Goal: Task Accomplishment & Management: Manage account settings

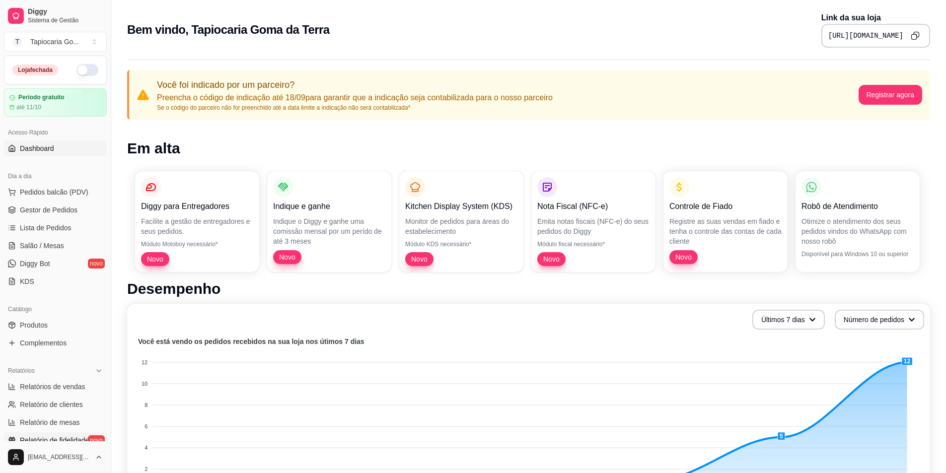
scroll to position [99, 0]
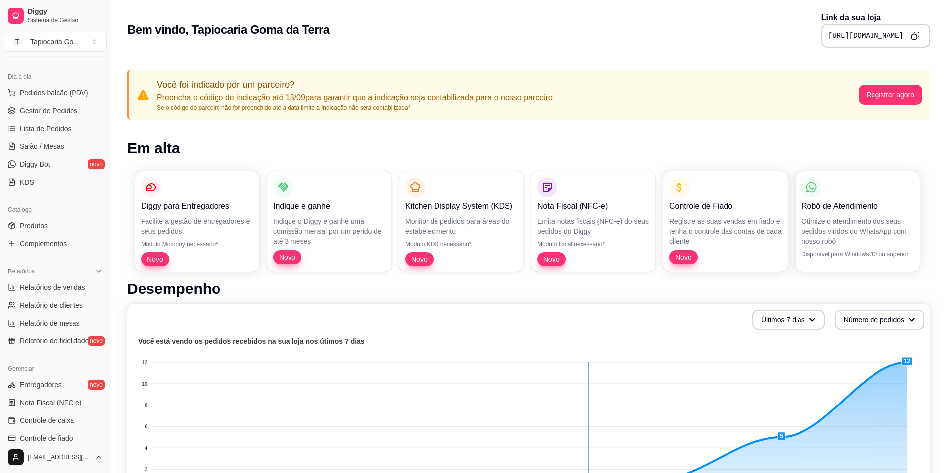
click at [589, 338] on foreignobject at bounding box center [528, 423] width 791 height 174
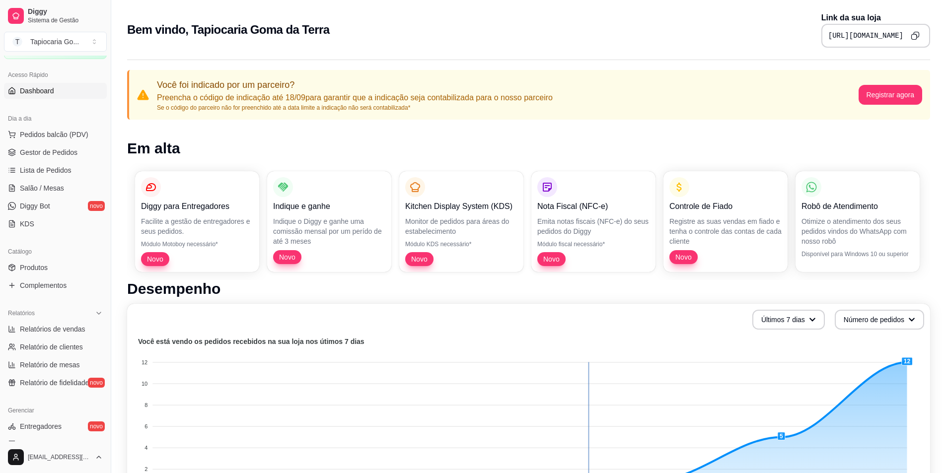
scroll to position [0, 0]
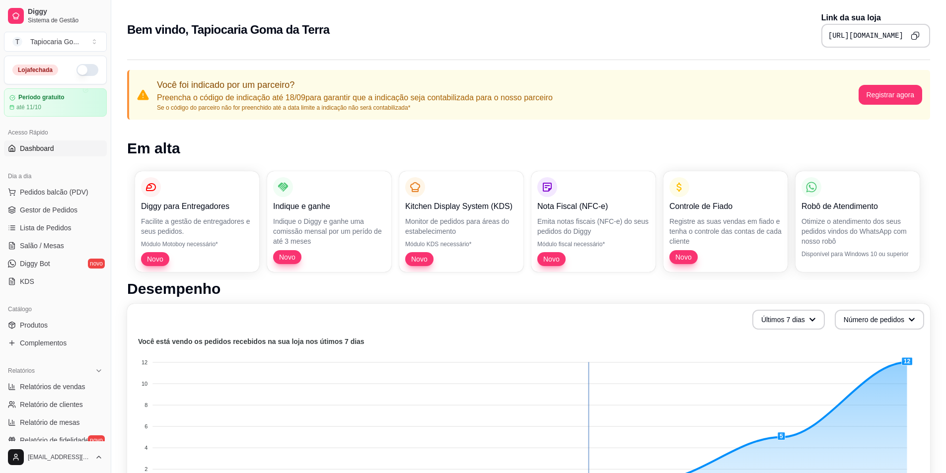
click at [84, 73] on button "button" at bounding box center [87, 70] width 22 height 12
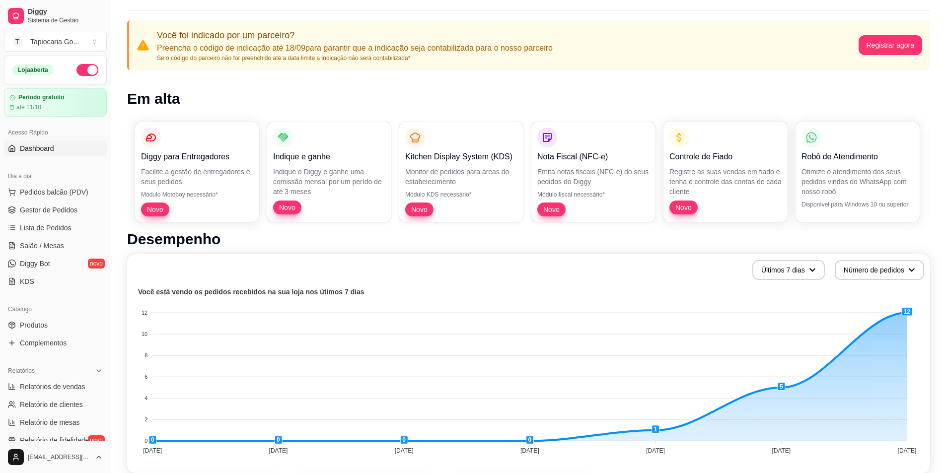
click at [77, 71] on button "button" at bounding box center [87, 70] width 22 height 12
click at [76, 67] on button "button" at bounding box center [87, 70] width 22 height 12
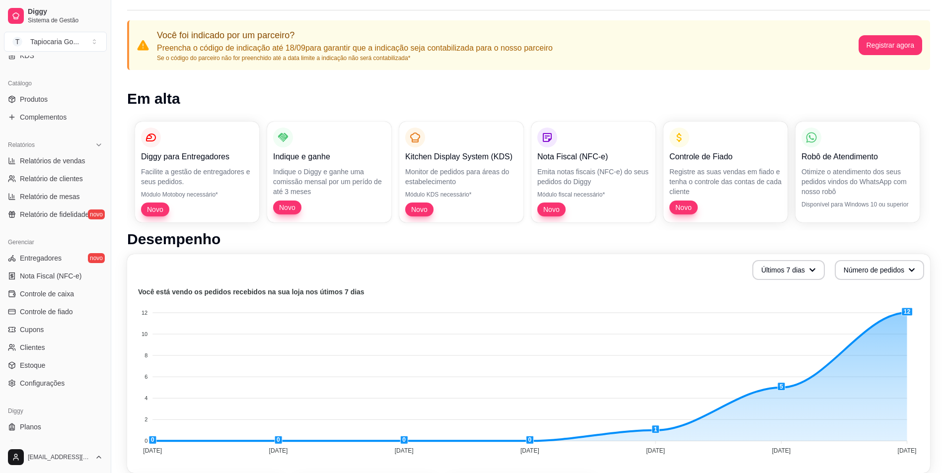
scroll to position [241, 0]
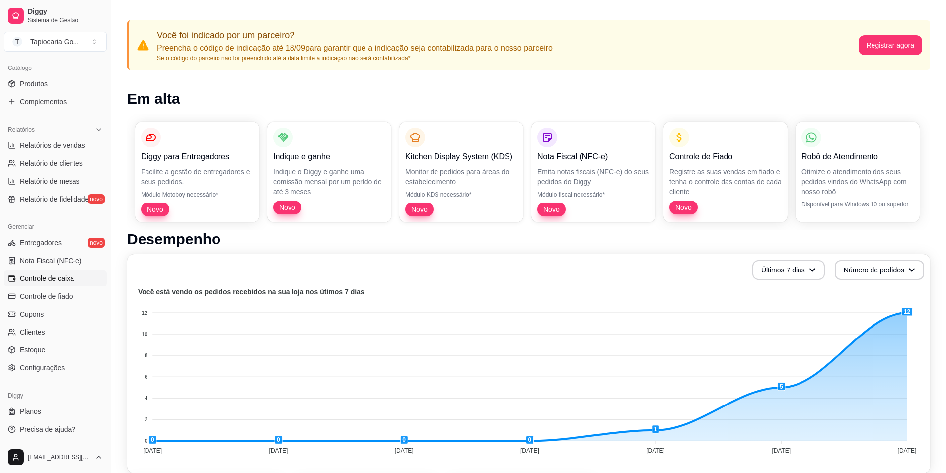
click at [72, 281] on span "Controle de caixa" at bounding box center [47, 279] width 54 height 10
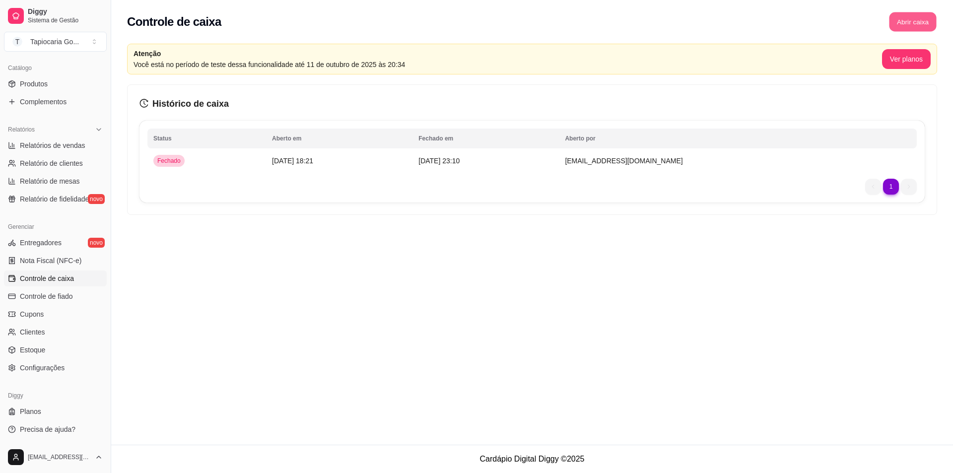
click at [903, 26] on button "Abrir caixa" at bounding box center [912, 21] width 47 height 19
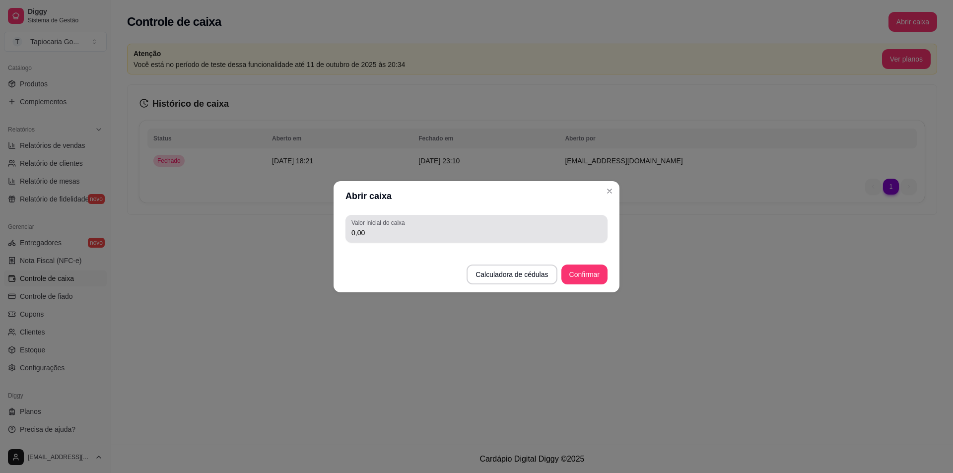
click at [424, 238] on div "0,00" at bounding box center [477, 229] width 250 height 20
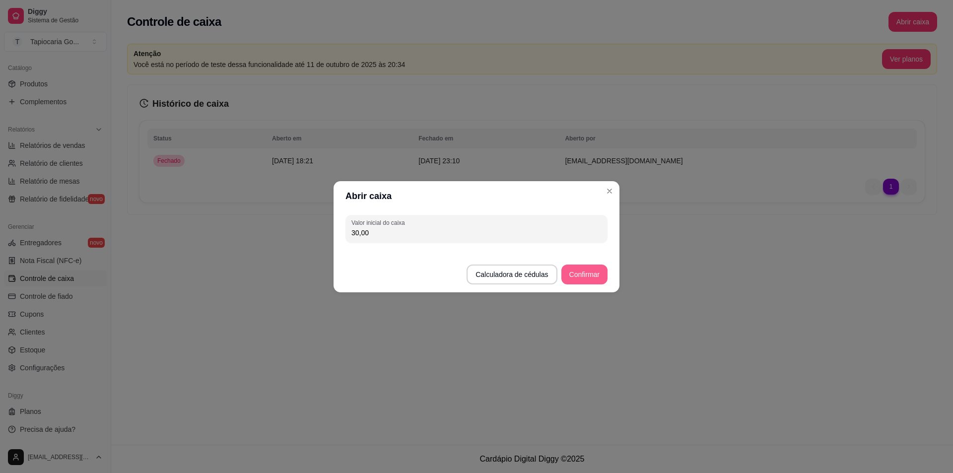
type input "30,00"
click at [567, 274] on button "Confirmar" at bounding box center [585, 275] width 46 height 20
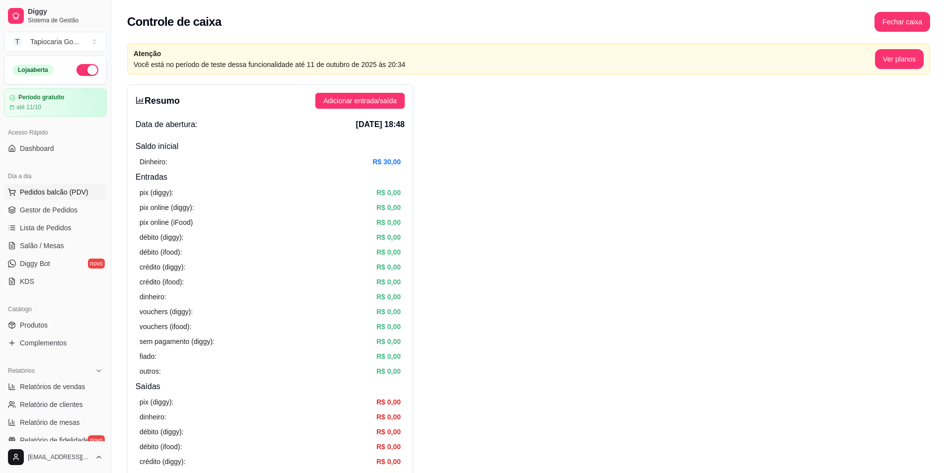
click at [68, 188] on span "Pedidos balcão (PDV)" at bounding box center [54, 192] width 69 height 10
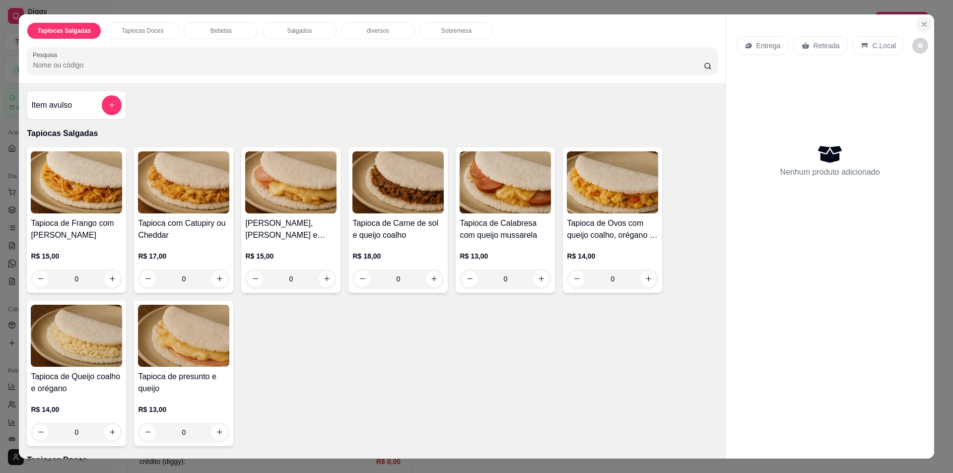
click at [920, 19] on button "Close" at bounding box center [925, 24] width 16 height 16
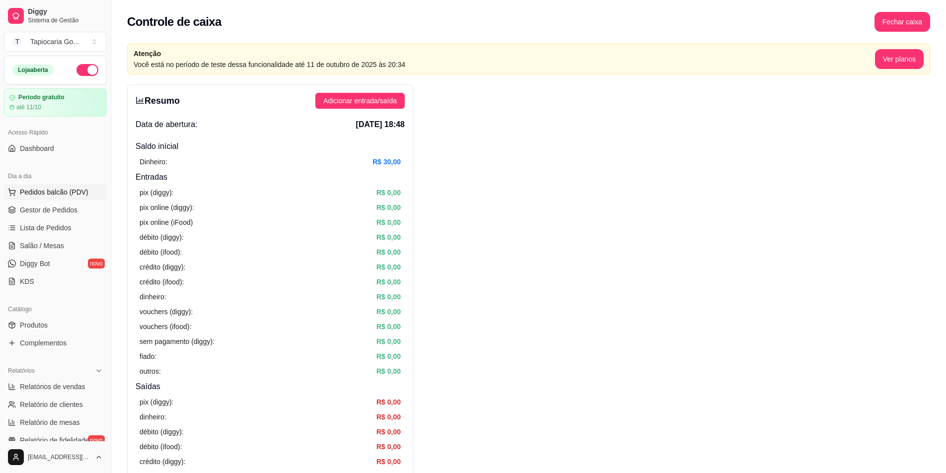
click at [31, 196] on span "Pedidos balcão (PDV)" at bounding box center [54, 192] width 69 height 10
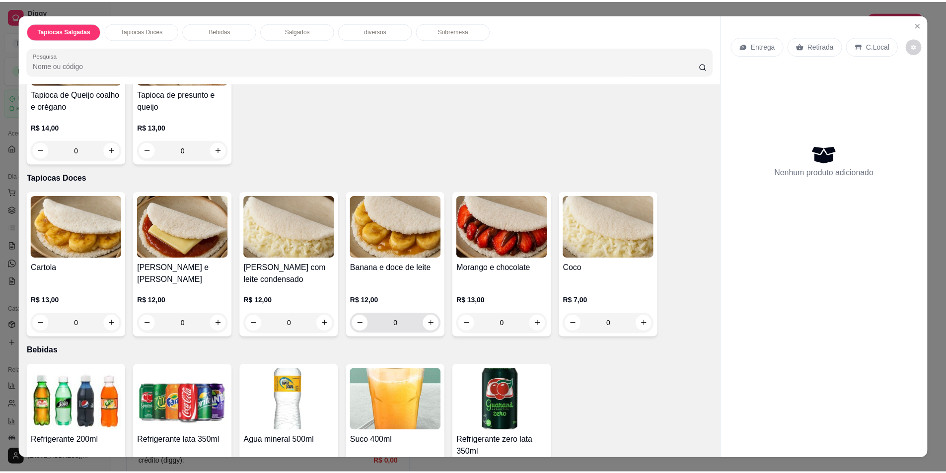
scroll to position [348, 0]
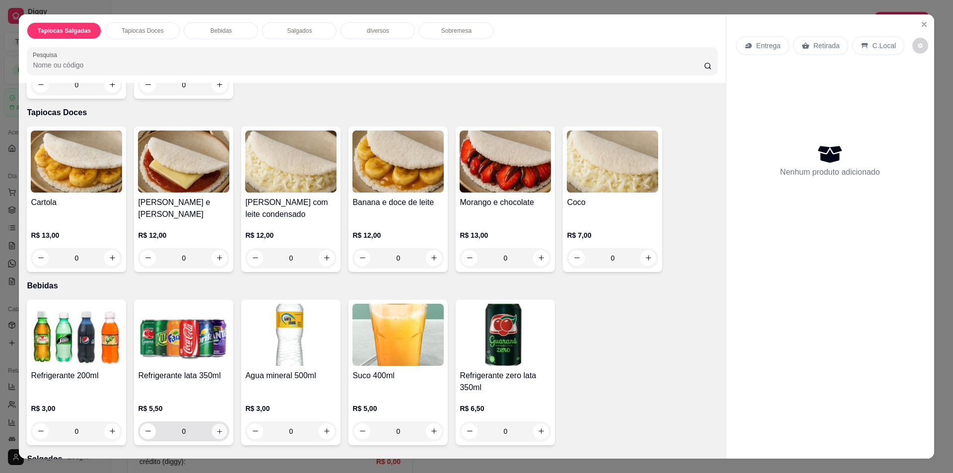
click at [219, 433] on icon "increase-product-quantity" at bounding box center [219, 431] width 7 height 7
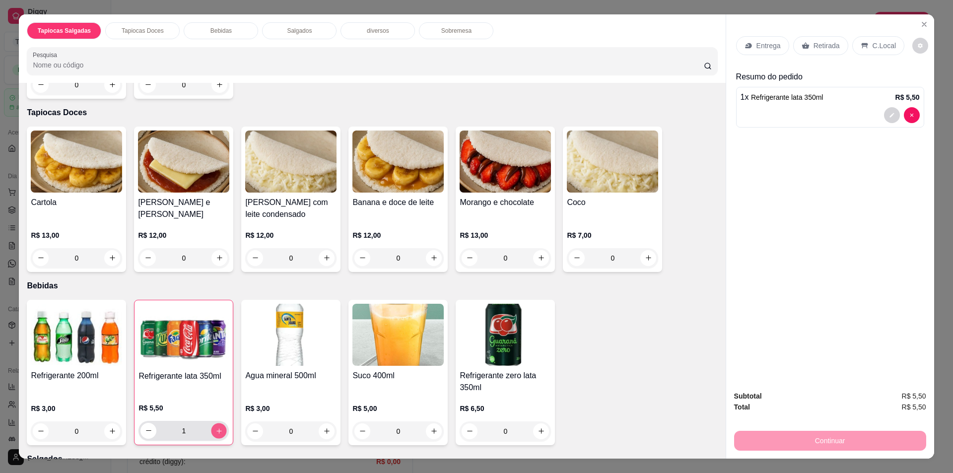
click at [219, 433] on icon "increase-product-quantity" at bounding box center [219, 430] width 7 height 7
type input "3"
click at [821, 50] on p "Retirada" at bounding box center [827, 46] width 26 height 10
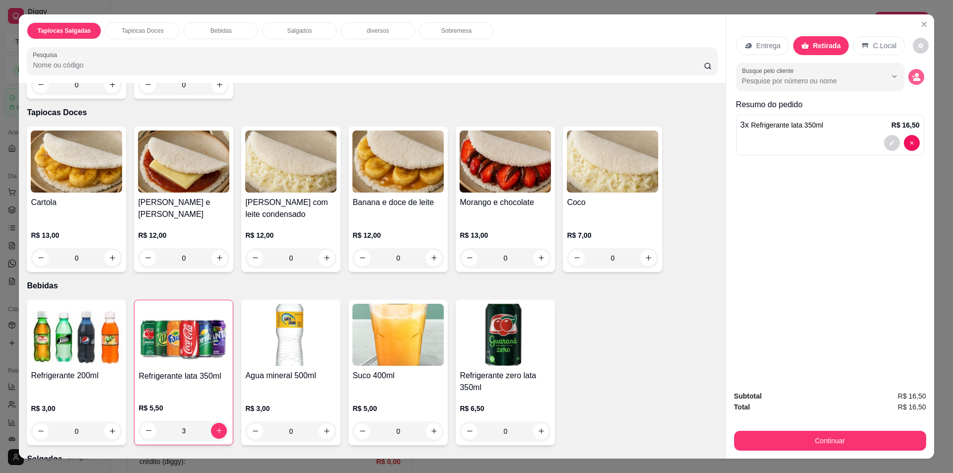
click at [912, 76] on icon "decrease-product-quantity" at bounding box center [913, 76] width 2 height 2
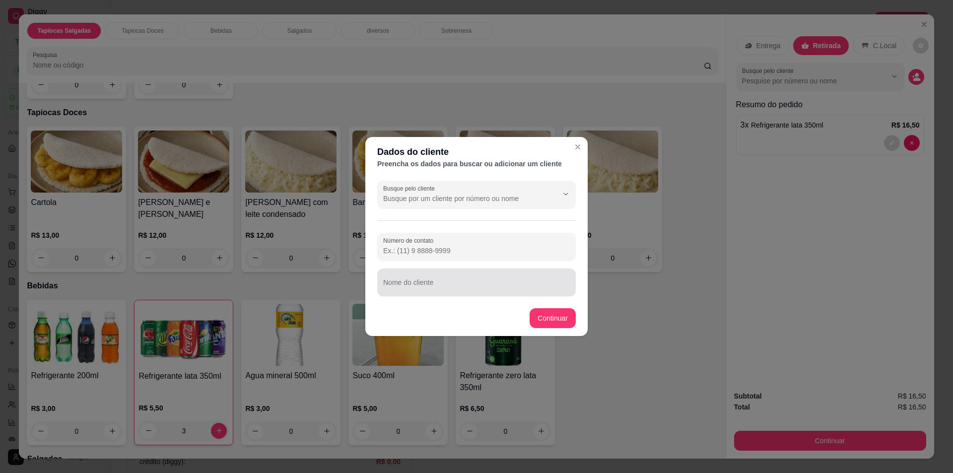
click at [443, 286] on input "Nome do cliente" at bounding box center [476, 287] width 187 height 10
type input "Thulio"
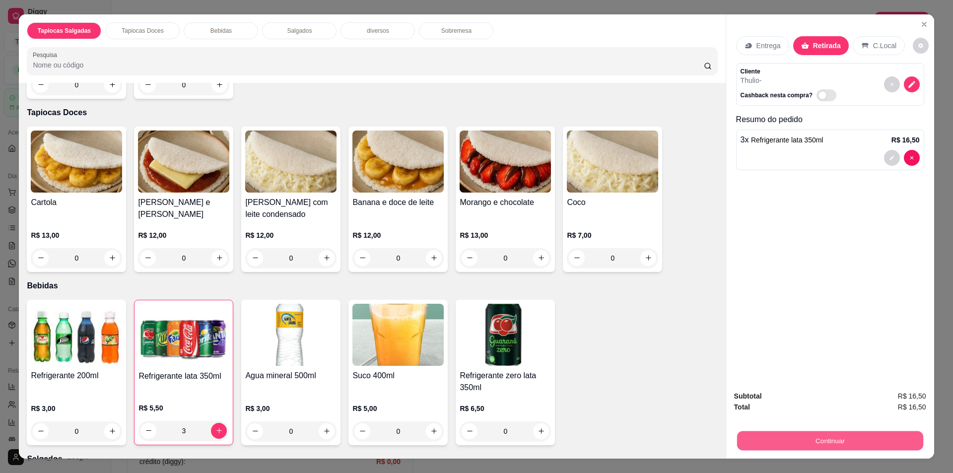
click at [846, 436] on button "Continuar" at bounding box center [830, 441] width 186 height 19
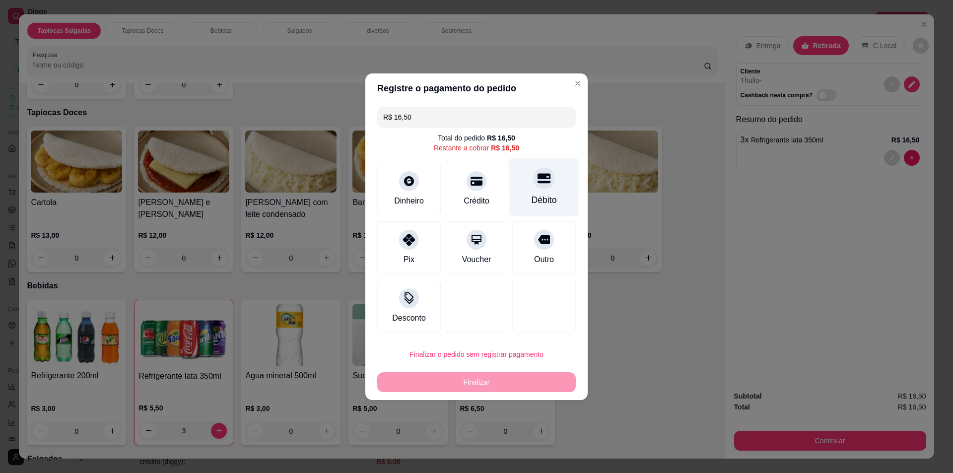
click at [538, 190] on div "Débito" at bounding box center [545, 187] width 70 height 58
type input "R$ 0,00"
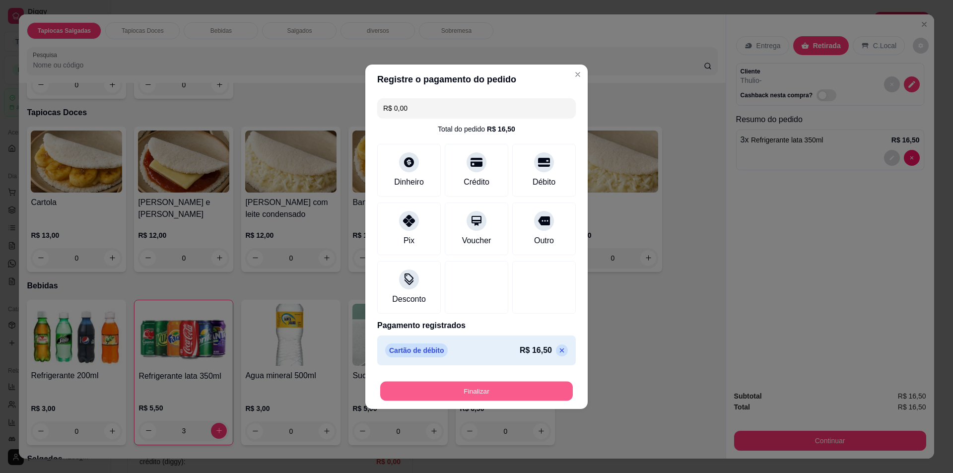
click at [441, 399] on button "Finalizar" at bounding box center [476, 390] width 193 height 19
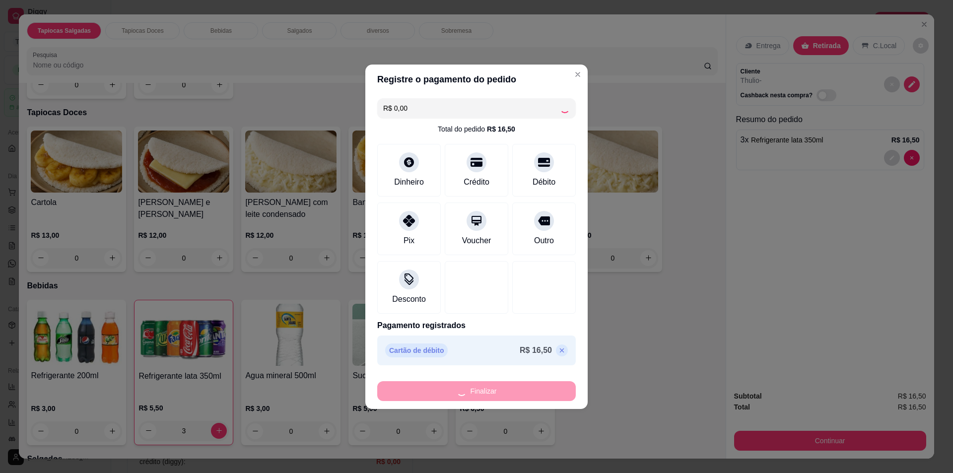
type input "0"
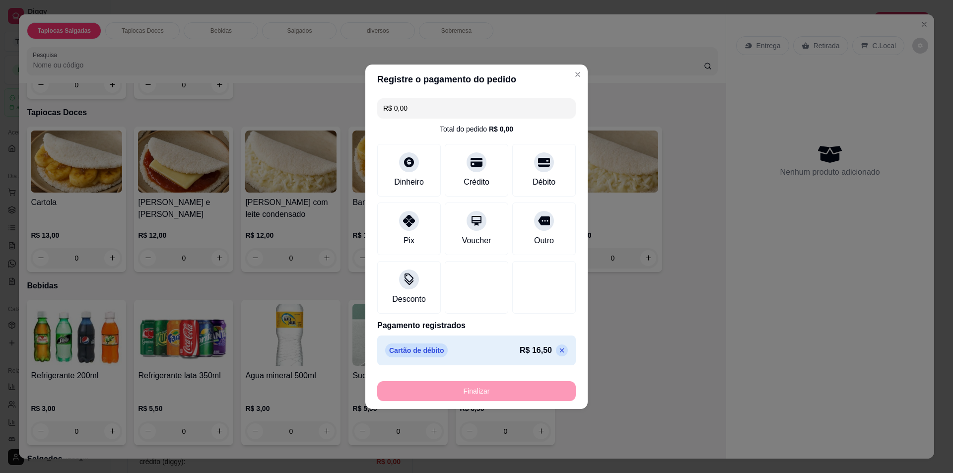
type input "-R$ 16,50"
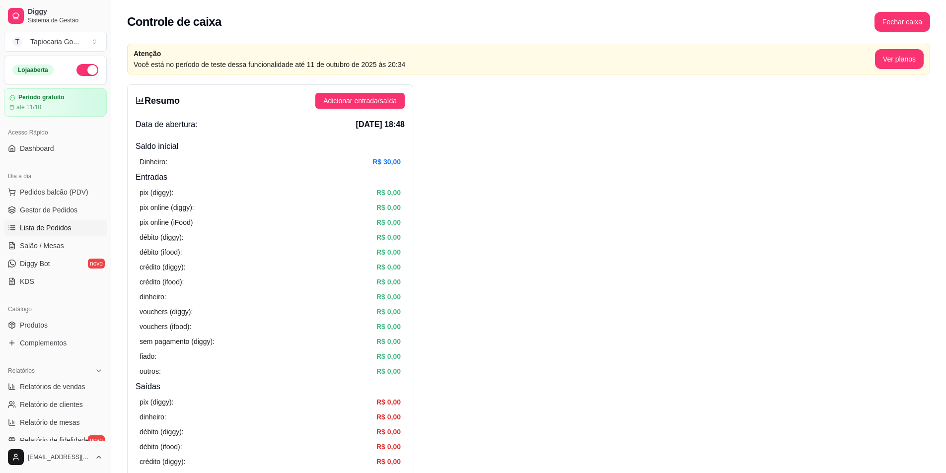
click at [62, 222] on link "Lista de Pedidos" at bounding box center [55, 228] width 103 height 16
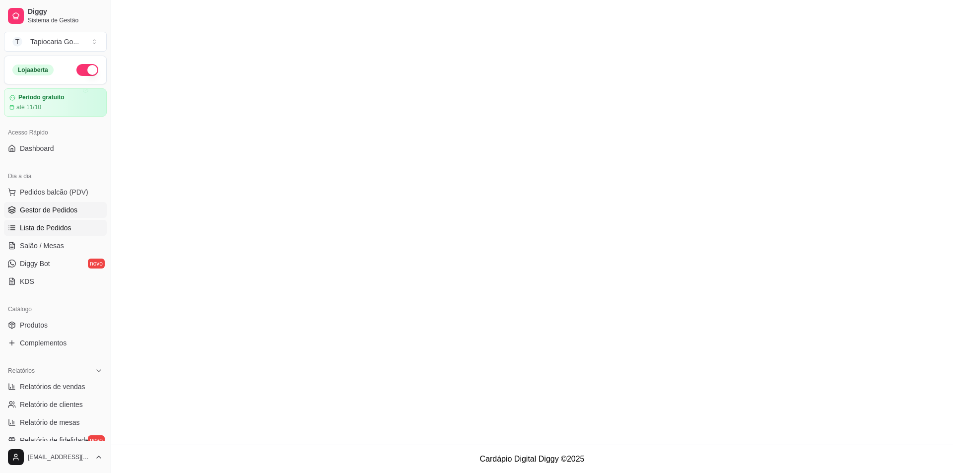
click at [44, 210] on span "Gestor de Pedidos" at bounding box center [49, 210] width 58 height 10
click at [44, 214] on span "Gestor de Pedidos" at bounding box center [49, 210] width 58 height 10
click at [44, 215] on span "Gestor de Pedidos" at bounding box center [49, 210] width 58 height 10
click at [66, 248] on link "Salão / Mesas" at bounding box center [55, 246] width 103 height 16
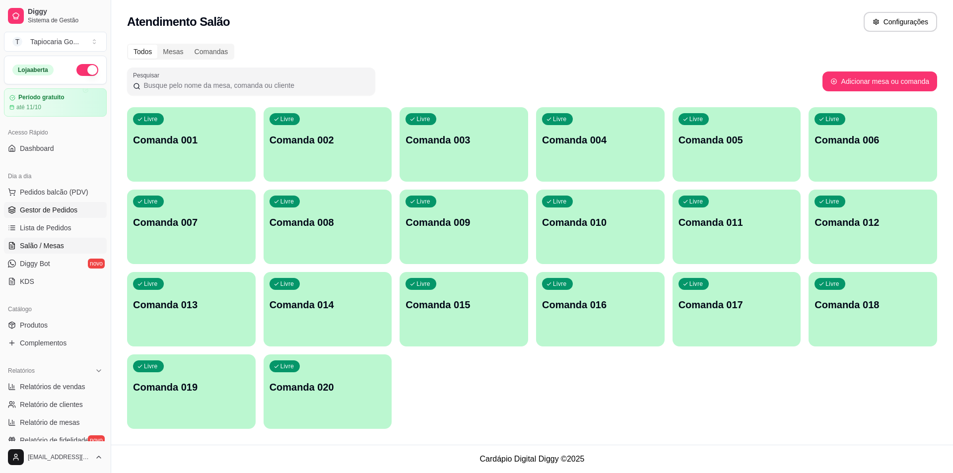
click at [54, 214] on span "Gestor de Pedidos" at bounding box center [49, 210] width 58 height 10
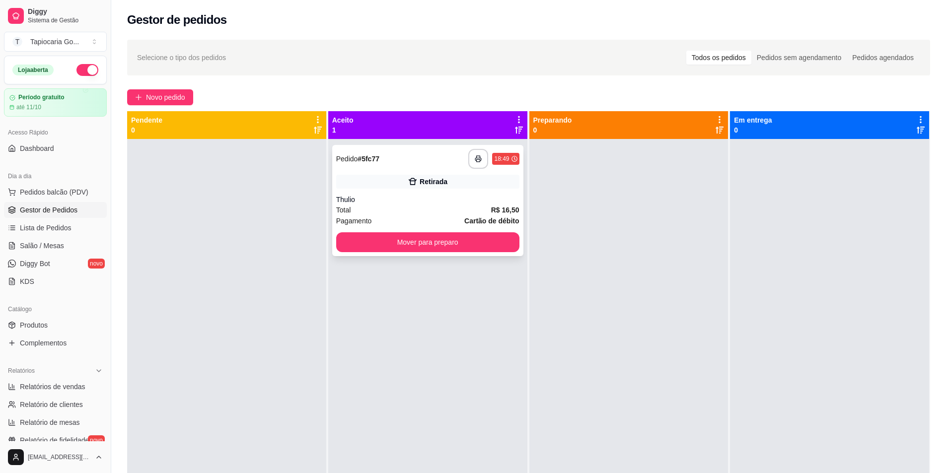
click at [468, 231] on div "**********" at bounding box center [427, 200] width 191 height 111
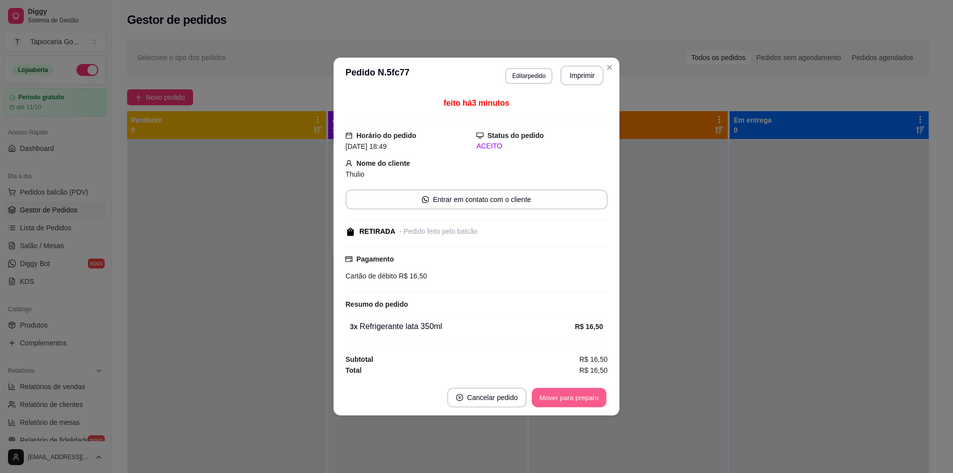
click at [577, 400] on button "Mover para preparo" at bounding box center [569, 397] width 74 height 19
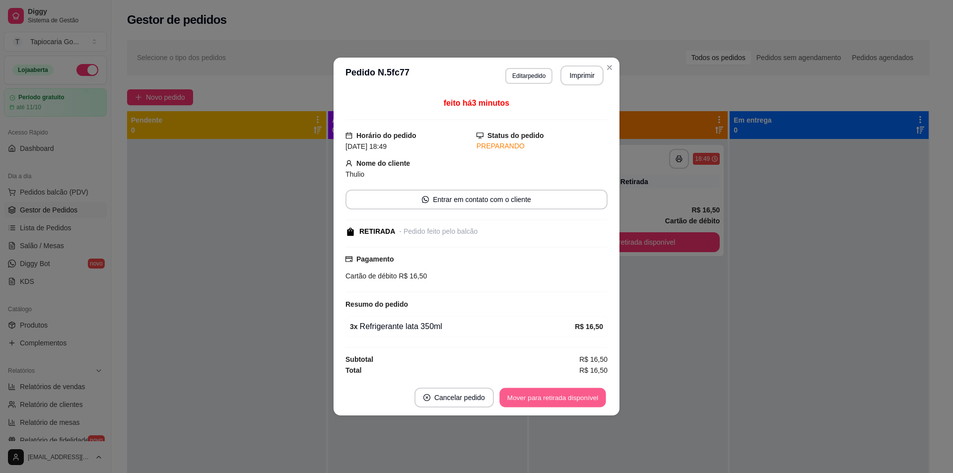
click at [577, 400] on button "Mover para retirada disponível" at bounding box center [553, 397] width 106 height 19
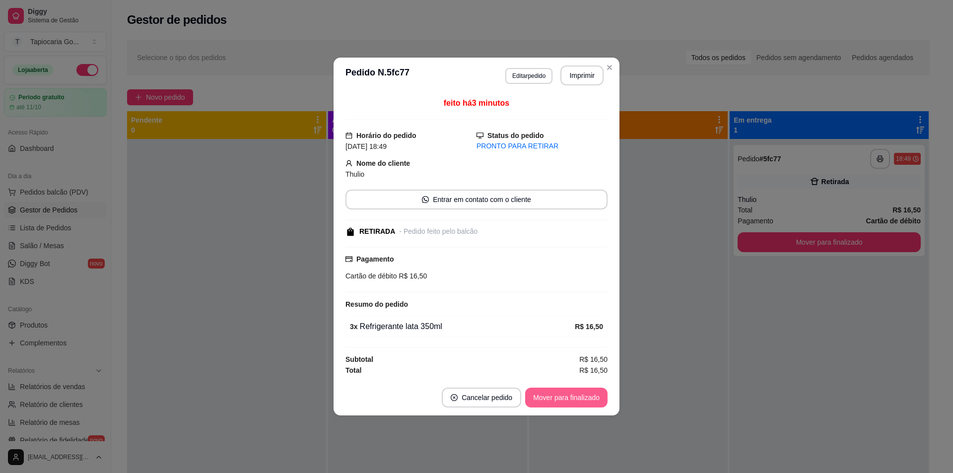
click at [577, 400] on button "Mover para finalizado" at bounding box center [566, 398] width 82 height 20
